Goal: Task Accomplishment & Management: Manage account settings

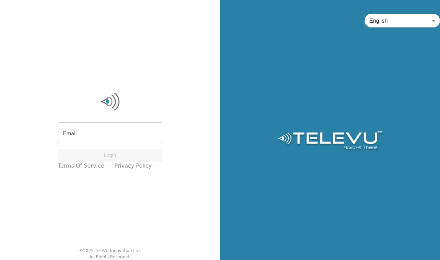
click at [129, 132] on input "Email" at bounding box center [110, 133] width 104 height 19
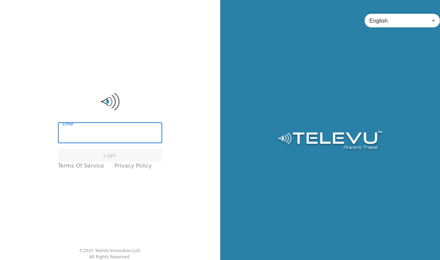
type input "[EMAIL_ADDRESS][DOMAIN_NAME]"
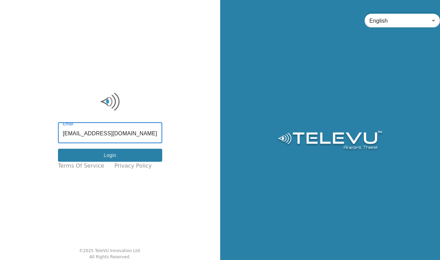
click at [123, 154] on button "Login" at bounding box center [110, 155] width 104 height 13
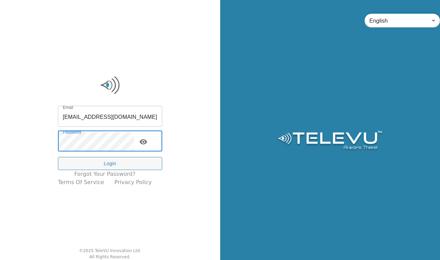
click at [147, 142] on icon "toggle password visibility" at bounding box center [144, 141] width 8 height 5
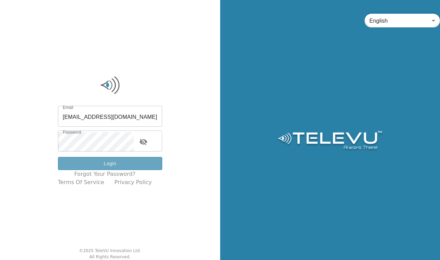
click at [139, 162] on button "Login" at bounding box center [110, 163] width 104 height 13
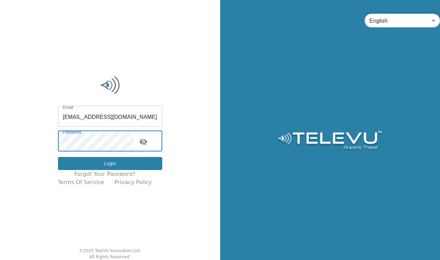
click at [122, 166] on button "Login" at bounding box center [110, 163] width 104 height 13
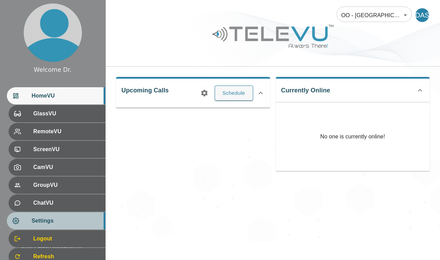
click at [77, 223] on span "Settings" at bounding box center [66, 220] width 68 height 8
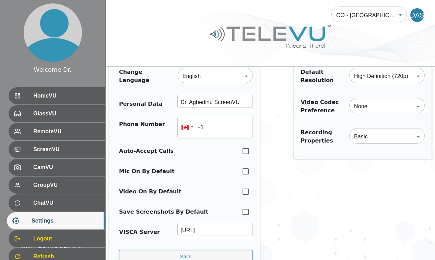
scroll to position [57, 0]
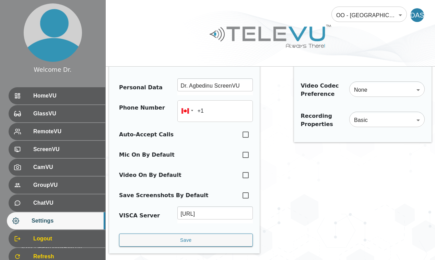
click at [240, 167] on input "checkbox" at bounding box center [245, 174] width 14 height 15
checkbox input "true"
click at [238, 149] on input "checkbox" at bounding box center [245, 154] width 14 height 15
checkbox input "true"
click at [238, 128] on input "checkbox" at bounding box center [245, 134] width 14 height 15
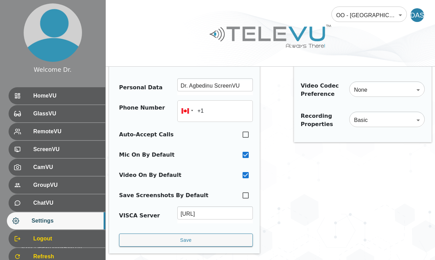
checkbox input "true"
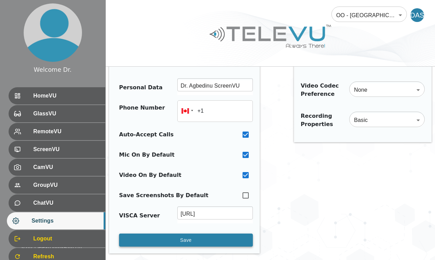
click at [185, 233] on button "Save" at bounding box center [186, 239] width 134 height 13
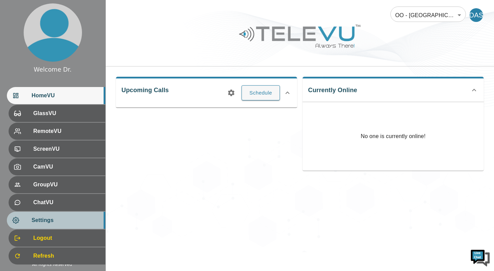
click at [35, 223] on span "Settings" at bounding box center [66, 220] width 68 height 8
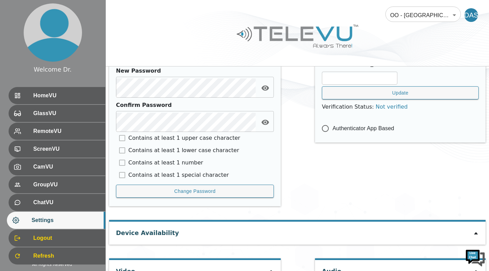
scroll to position [337, 0]
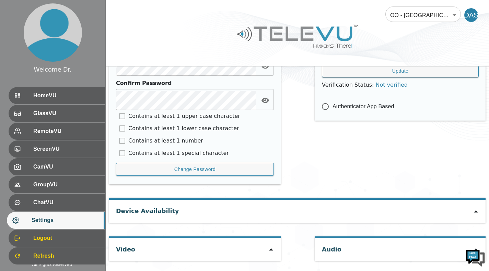
click at [440, 212] on icon at bounding box center [475, 211] width 5 height 5
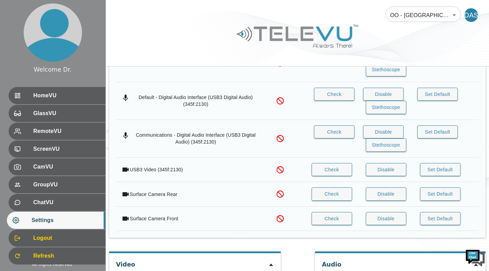
scroll to position [591, 0]
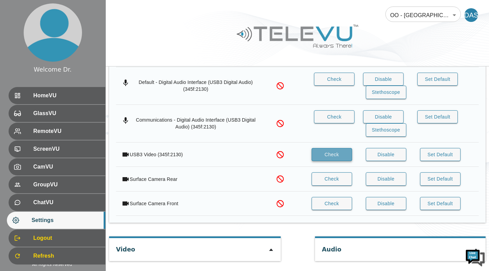
click at [334, 153] on button "Check" at bounding box center [331, 154] width 40 height 13
click at [271, 241] on icon at bounding box center [271, 250] width 4 height 2
click at [389, 181] on button "Disable" at bounding box center [386, 179] width 40 height 13
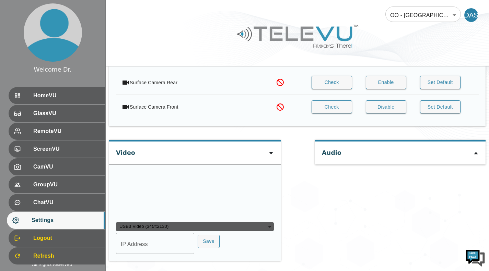
scroll to position [754, 0]
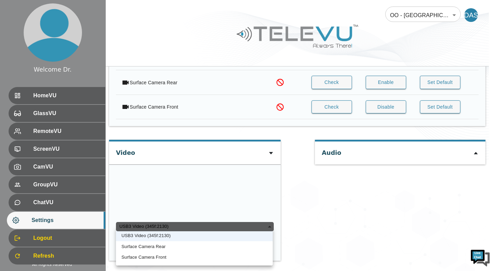
click at [268, 225] on div "USB3 Video (345f:2130)" at bounding box center [195, 227] width 158 height 10
click at [305, 197] on div at bounding box center [247, 135] width 494 height 271
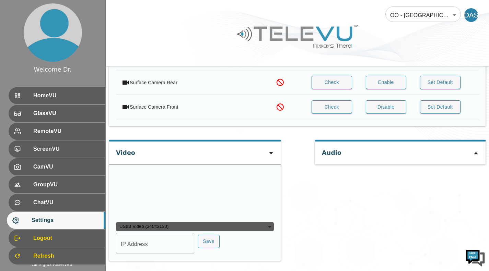
click at [254, 225] on div "USB3 Video (345f:2130)" at bounding box center [195, 227] width 158 height 10
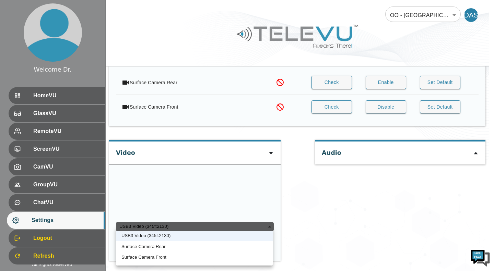
click at [219, 241] on li "Surface Camera Rear" at bounding box center [194, 246] width 157 height 11
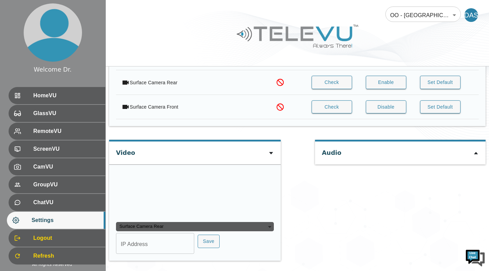
click at [227, 228] on div "Surface Camera Rear" at bounding box center [195, 227] width 158 height 10
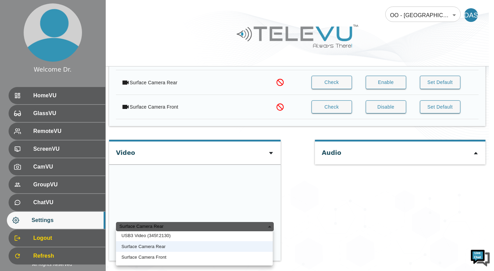
click at [227, 235] on li "USB3 Video (345f:2130)" at bounding box center [194, 235] width 157 height 11
type input "10abfc00c036e5278201b675919383d4a1f0d25bf228da14831bf4d56bc0762b"
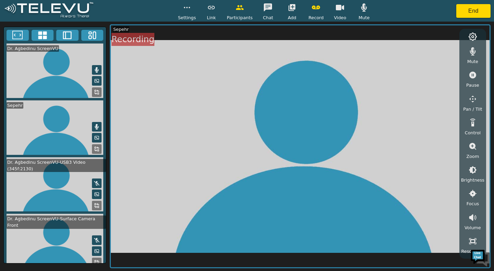
click at [312, 9] on icon "button" at bounding box center [316, 7] width 8 height 4
